Goal: Task Accomplishment & Management: Manage account settings

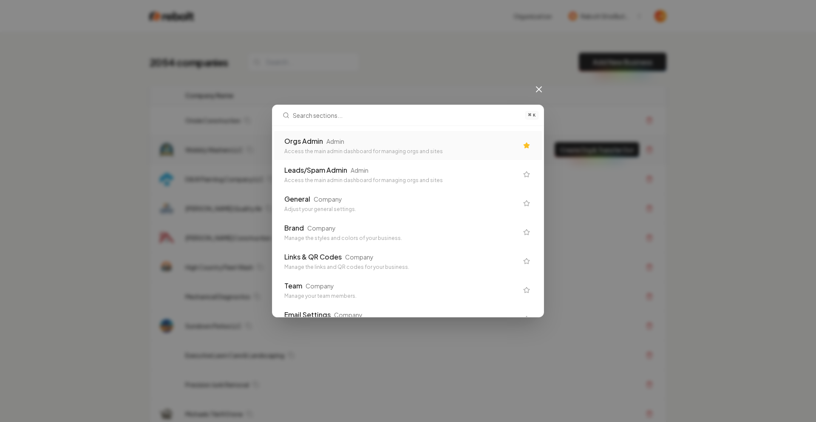
click at [414, 147] on div "Orgs Admin Admin Access the main admin dashboard for managing orgs and sites" at bounding box center [401, 145] width 234 height 19
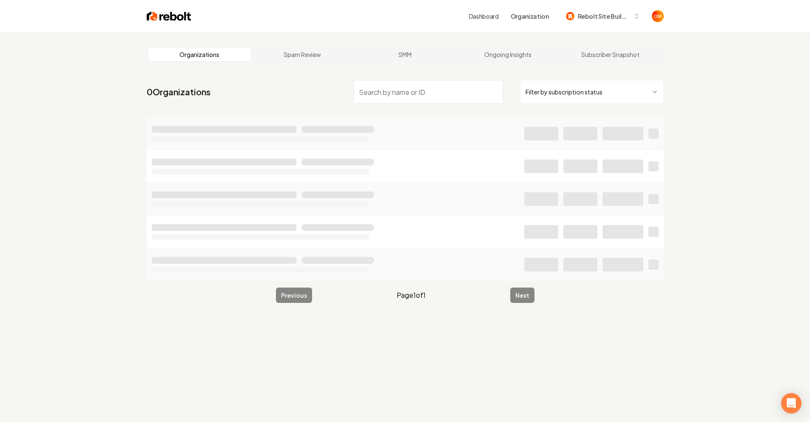
type input "u"
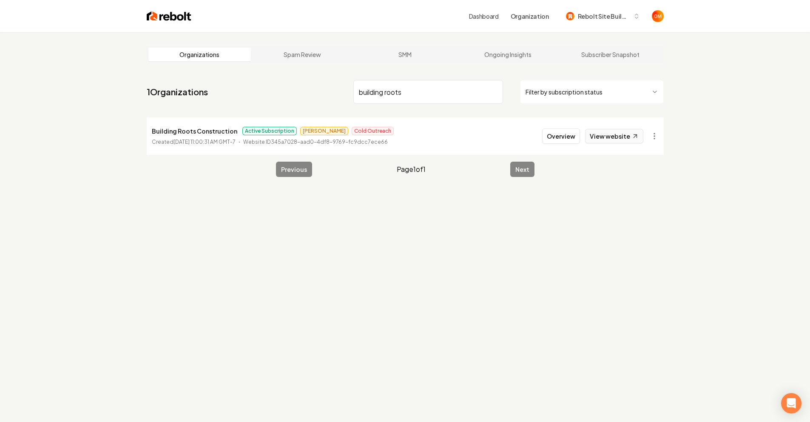
type input "building roots"
click at [597, 131] on link "View website" at bounding box center [614, 136] width 58 height 14
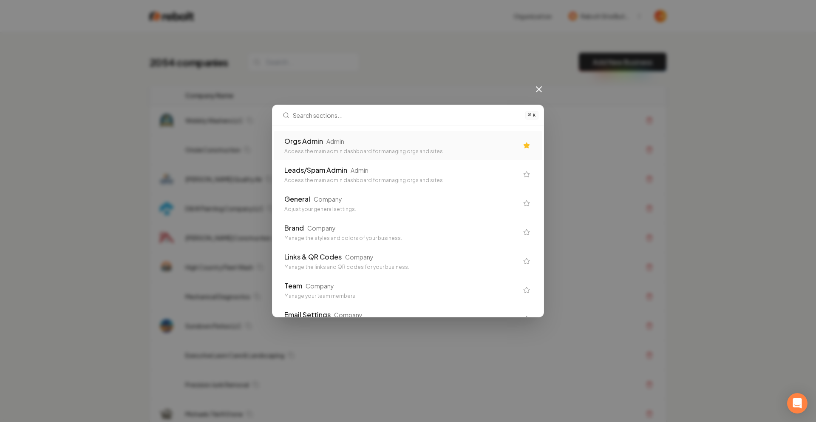
drag, startPoint x: 627, startPoint y: 23, endPoint x: 608, endPoint y: 20, distance: 19.7
click at [624, 23] on div "⌘ K Orgs Admin Admin Access the main admin dashboard for managing orgs and site…" at bounding box center [408, 211] width 816 height 422
drag, startPoint x: 600, startPoint y: 17, endPoint x: 568, endPoint y: 50, distance: 46.3
click at [601, 17] on div "⌘ K Orgs Admin Admin Access the main admin dashboard for managing orgs and site…" at bounding box center [408, 211] width 816 height 422
click at [543, 91] on icon at bounding box center [539, 89] width 10 height 10
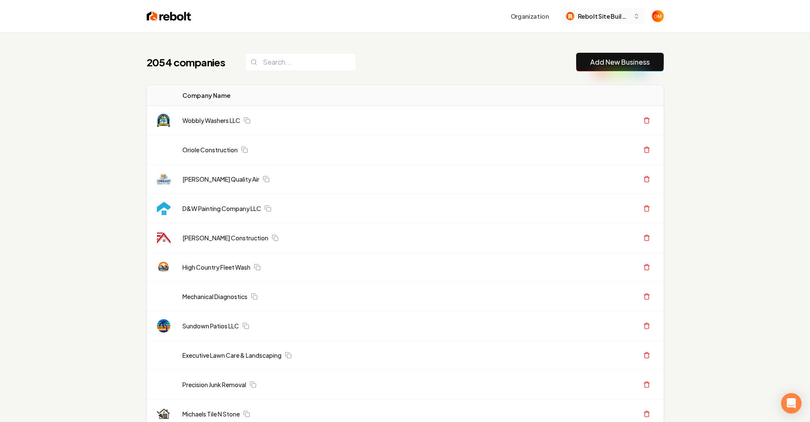
click at [596, 17] on span "Rebolt Site Builder" at bounding box center [604, 16] width 52 height 9
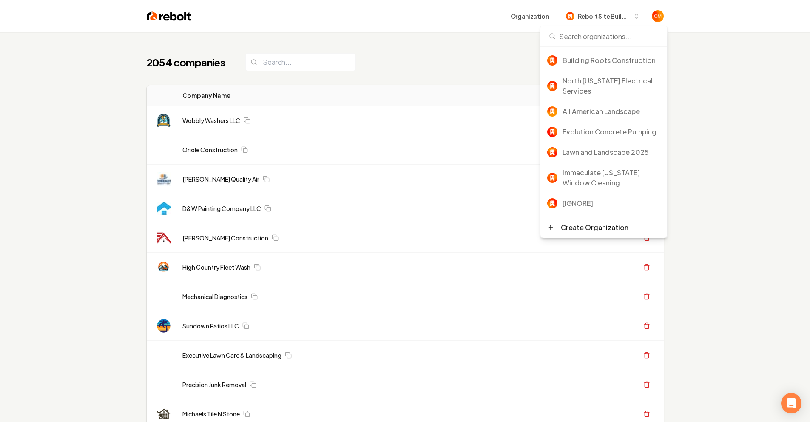
click at [483, 56] on div "2054 companies Add New Business" at bounding box center [405, 62] width 517 height 19
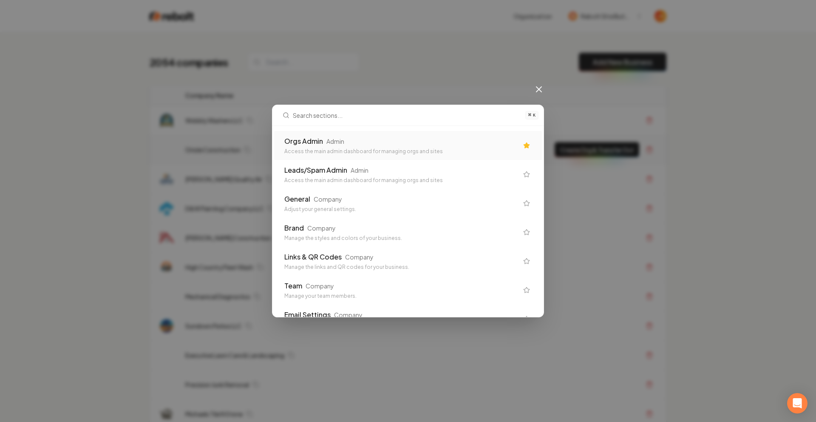
click at [344, 149] on div "Access the main admin dashboard for managing orgs and sites" at bounding box center [401, 151] width 234 height 7
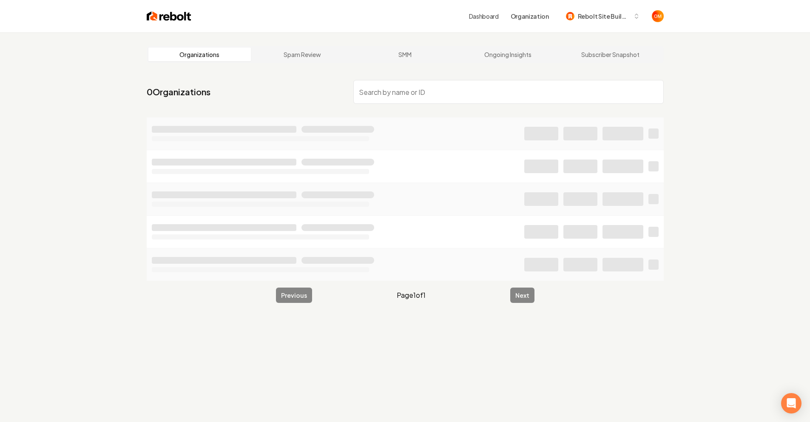
type input "l"
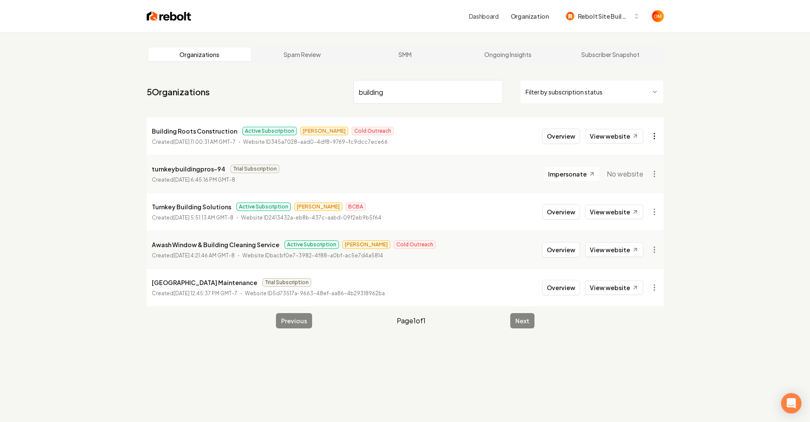
type input "building"
click at [651, 138] on html "Dashboard Organization Rebolt Site Builder Organizations Spam Review SMM Ongoin…" at bounding box center [405, 211] width 810 height 422
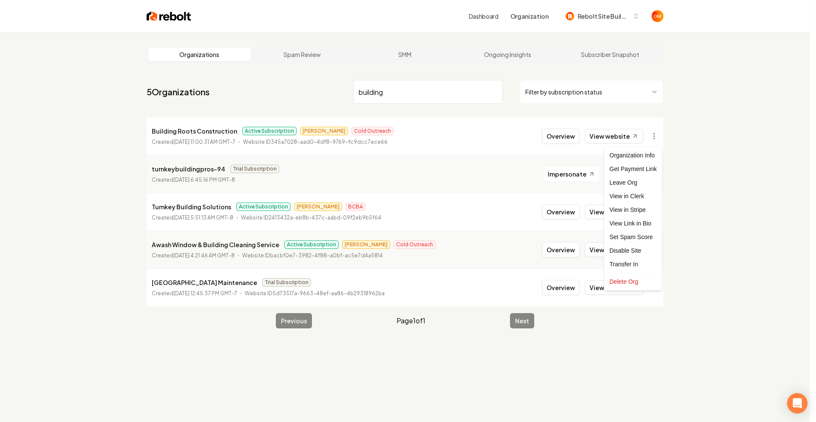
click at [561, 136] on html "Dashboard Organization Rebolt Site Builder Organizations Spam Review SMM Ongoin…" at bounding box center [408, 211] width 816 height 422
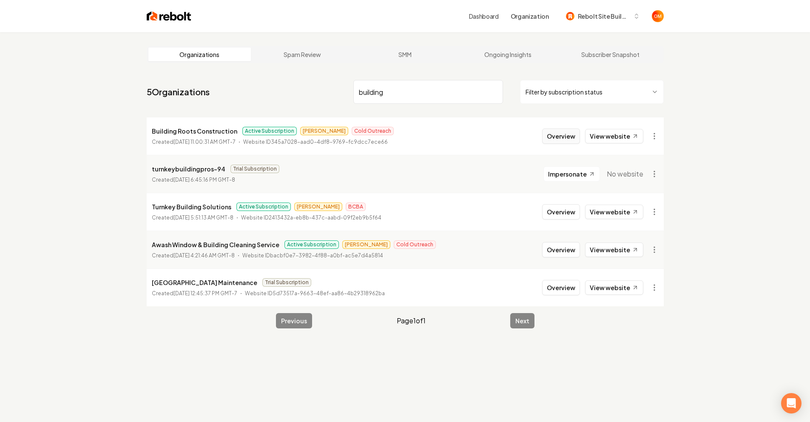
click at [557, 139] on button "Overview" at bounding box center [561, 135] width 38 height 15
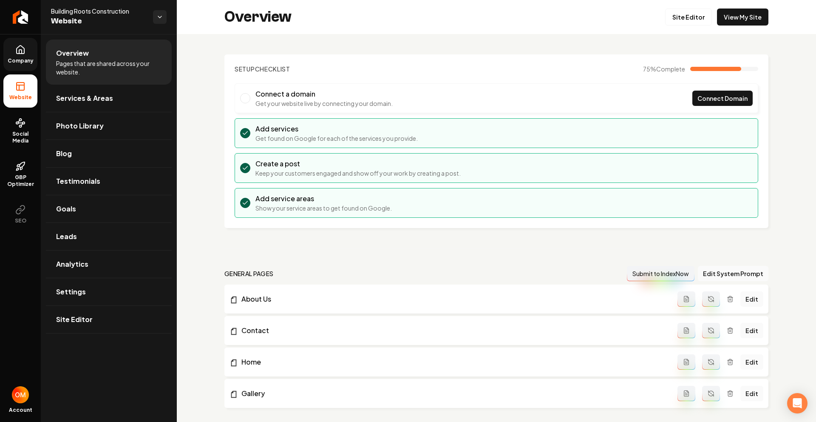
click at [21, 49] on icon at bounding box center [20, 50] width 10 height 10
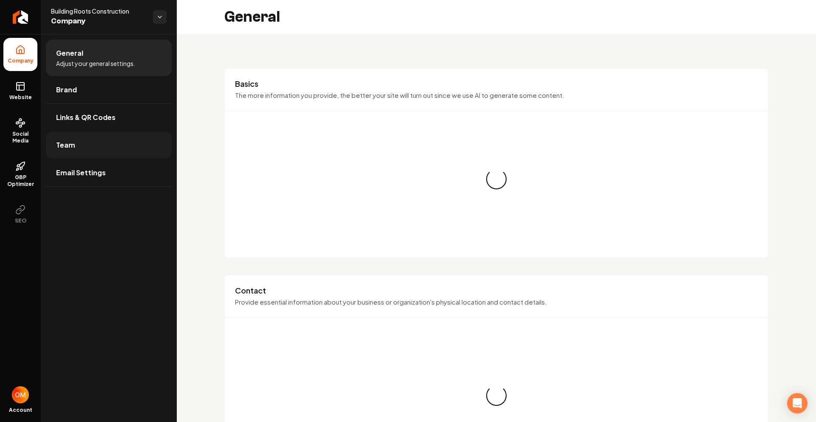
click at [91, 152] on link "Team" at bounding box center [109, 144] width 126 height 27
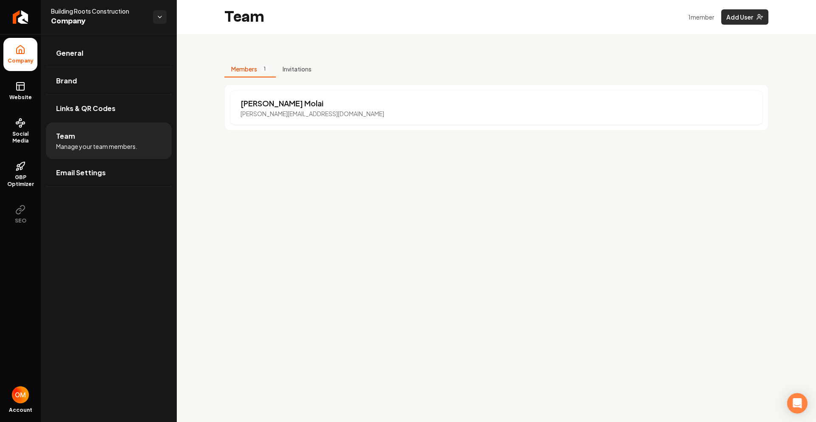
click at [757, 15] on icon "Main content area" at bounding box center [760, 17] width 7 height 7
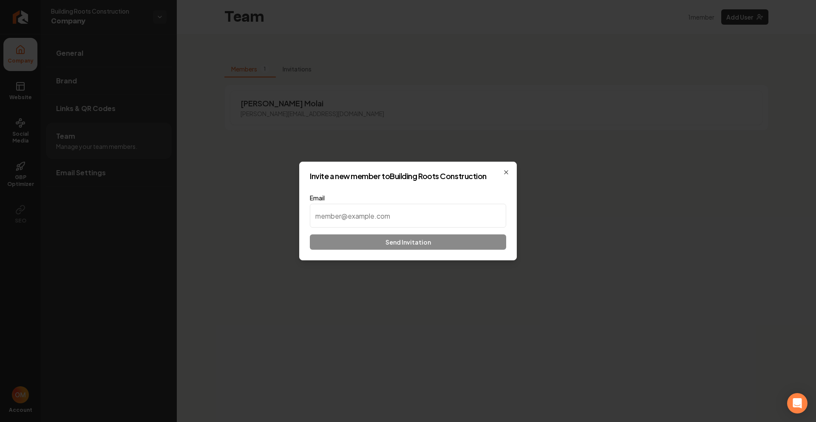
paste input "[EMAIL_ADDRESS][DOMAIN_NAME]"
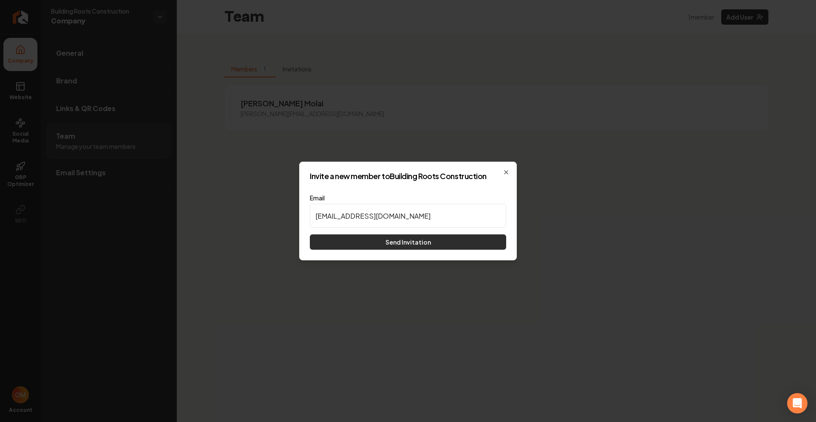
type input "[EMAIL_ADDRESS][DOMAIN_NAME]"
click at [425, 242] on button "Send Invitation" at bounding box center [408, 241] width 196 height 15
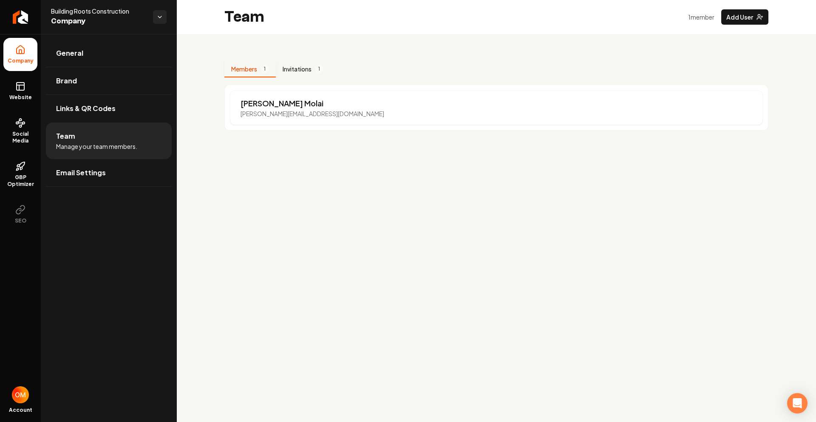
click at [315, 70] on button "Invitations 1" at bounding box center [303, 69] width 54 height 16
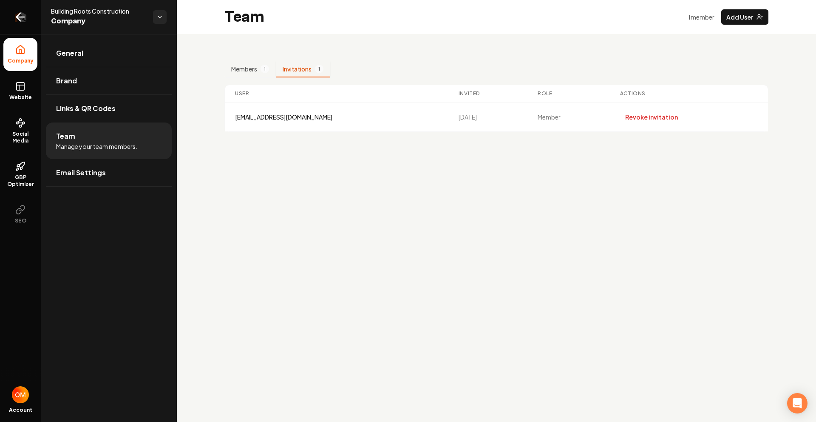
click at [22, 18] on icon "Return to dashboard" at bounding box center [21, 17] width 14 height 14
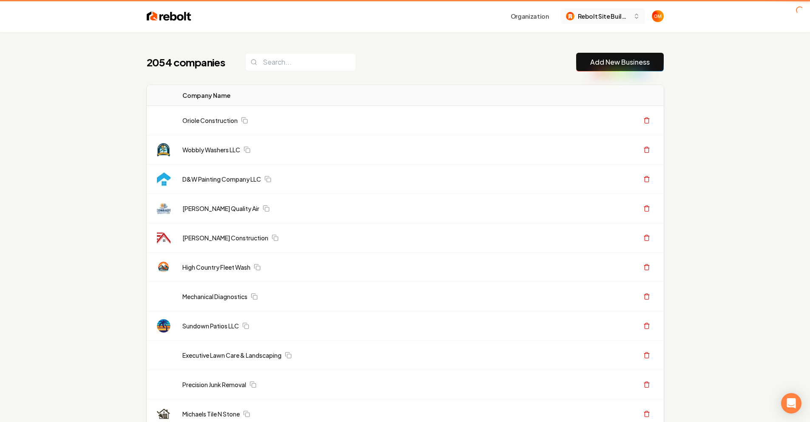
click at [623, 12] on span "Rebolt Site Builder" at bounding box center [604, 16] width 52 height 9
click at [622, 14] on span "Rebolt Site Builder" at bounding box center [604, 16] width 52 height 9
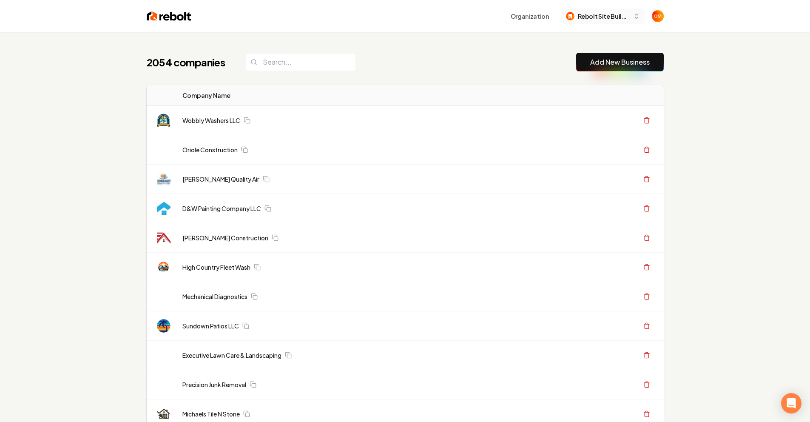
click at [604, 9] on button "Rebolt Site Builder" at bounding box center [603, 16] width 84 height 15
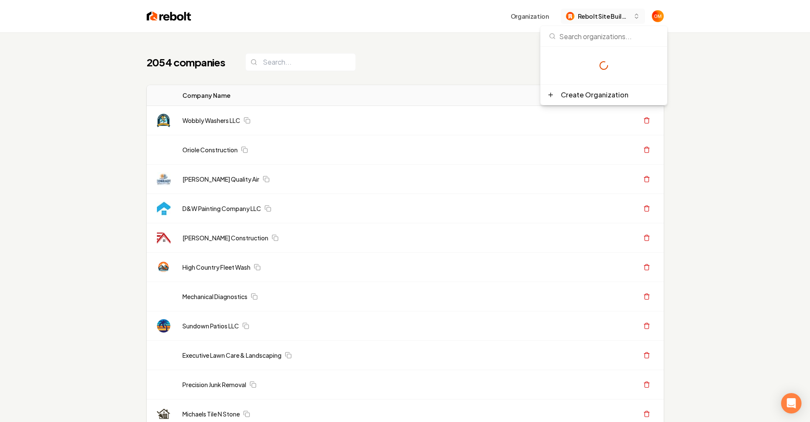
click at [605, 12] on span "Rebolt Site Builder" at bounding box center [604, 16] width 52 height 9
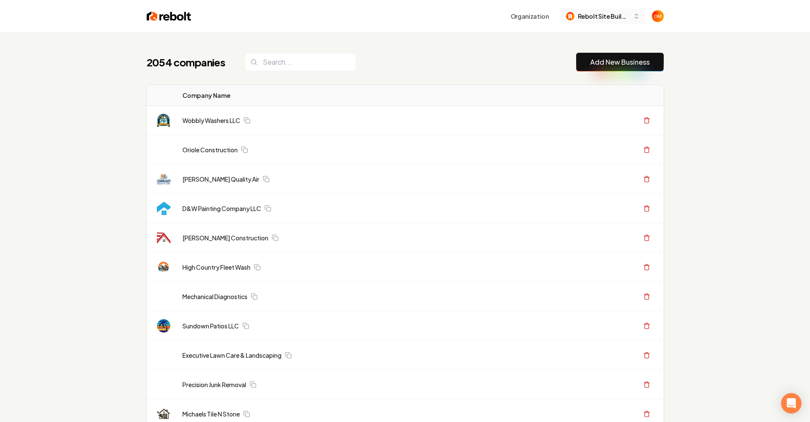
click at [605, 13] on span "Rebolt Site Builder" at bounding box center [604, 16] width 52 height 9
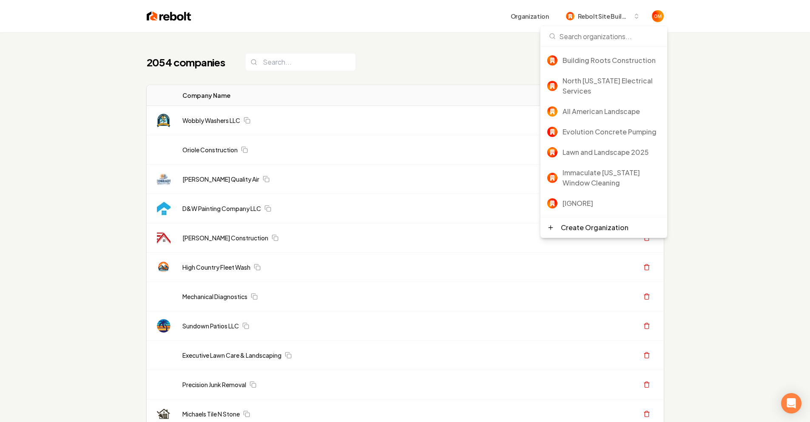
click at [432, 59] on div "2054 companies Add New Business" at bounding box center [405, 62] width 517 height 19
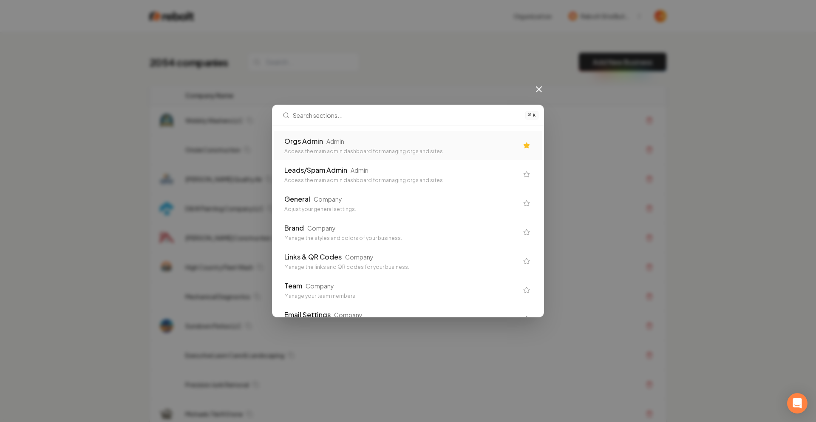
click at [330, 148] on div "Access the main admin dashboard for managing orgs and sites" at bounding box center [401, 151] width 234 height 7
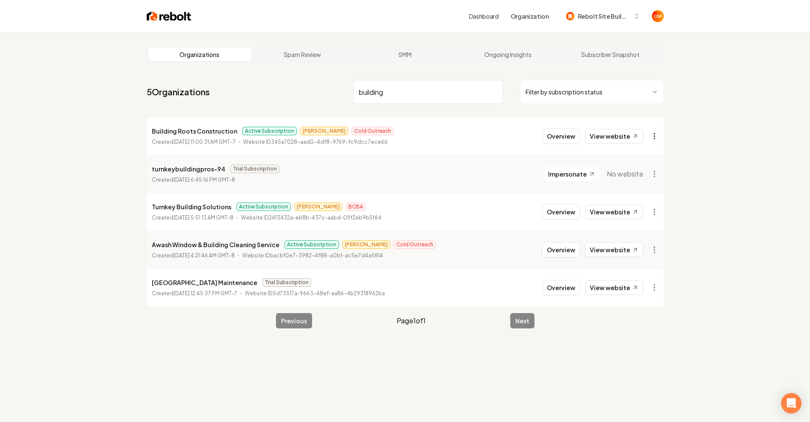
type input "building"
click at [653, 134] on html "Dashboard Organization Rebolt Site Builder Organizations Spam Review SMM Ongoin…" at bounding box center [405, 211] width 810 height 422
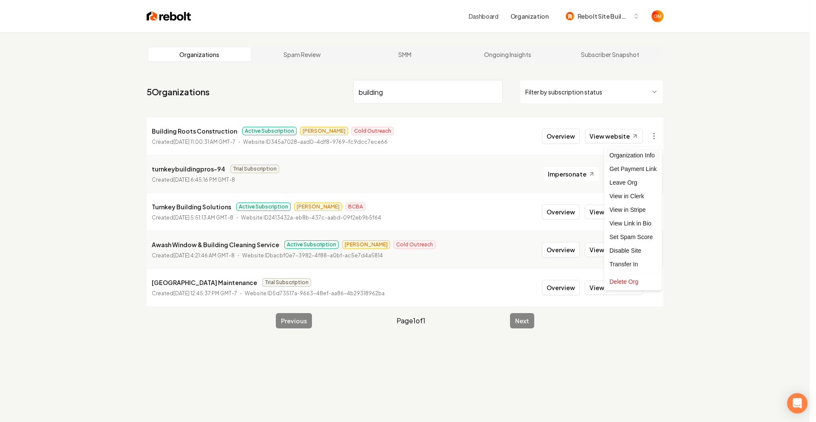
click at [644, 160] on div "Organization Info" at bounding box center [633, 155] width 54 height 14
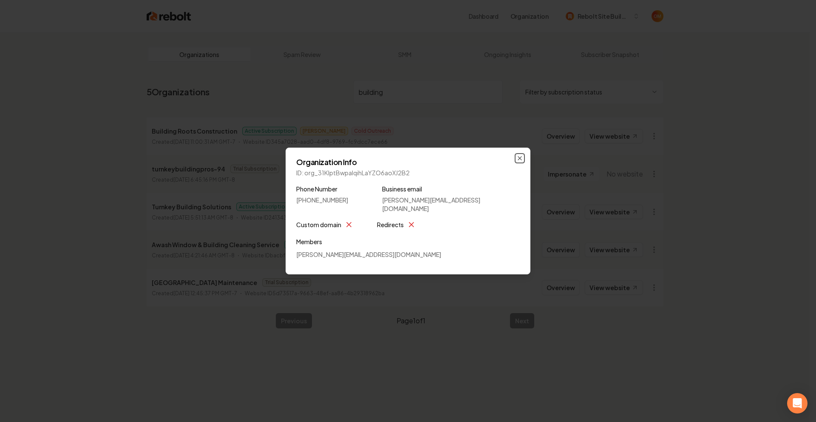
click at [522, 159] on icon "button" at bounding box center [520, 158] width 7 height 7
click at [522, 161] on li "turnkeybuildingpros-94 Trial Subscription Created [DATE] 6:45:16 PM GMT-8 Imper…" at bounding box center [401, 174] width 517 height 38
